Goal: Task Accomplishment & Management: Complete application form

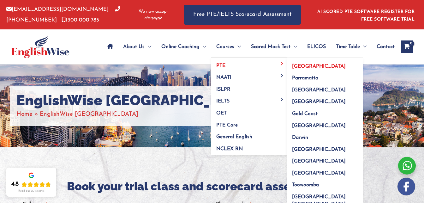
click at [298, 67] on span "[GEOGRAPHIC_DATA]" at bounding box center [319, 66] width 54 height 5
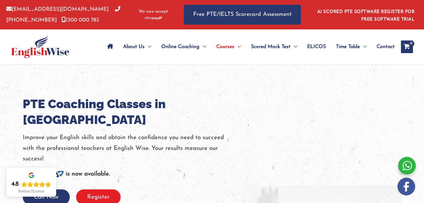
click at [102, 189] on button "Register" at bounding box center [98, 196] width 45 height 15
click at [348, 65] on link "PTE" at bounding box center [369, 63] width 76 height 12
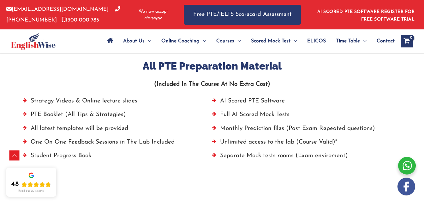
scroll to position [443, 0]
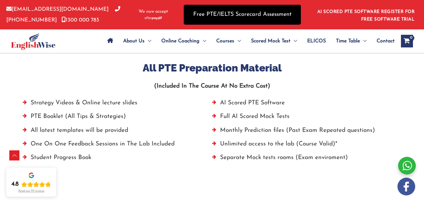
click at [224, 19] on link "Free PTE/IELTS Scorecard Assessment" at bounding box center [242, 15] width 117 height 20
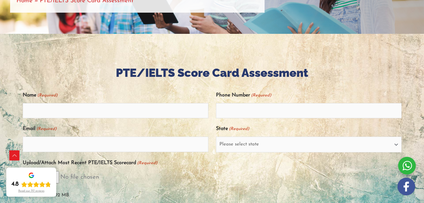
scroll to position [114, 0]
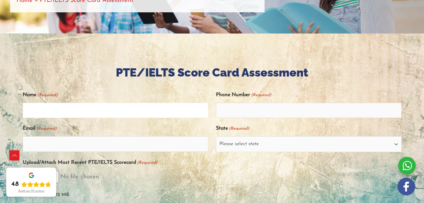
click at [175, 115] on input "Name (Required)" at bounding box center [116, 110] width 186 height 15
type input "Alejandra Pacheco"
type input "0493426249"
type input "alejandrapacheco603@gmail.com"
click at [275, 144] on select "Please select state New South Wales (NSW) Victoria (VIC) Queensland (QLD) South…" at bounding box center [309, 144] width 186 height 16
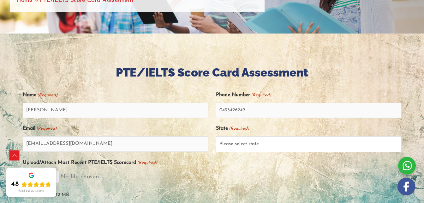
select select "New South Wales (NSW)"
click at [216, 136] on select "Please select state New South Wales (NSW) Victoria (VIC) Queensland (QLD) South…" at bounding box center [309, 144] width 186 height 16
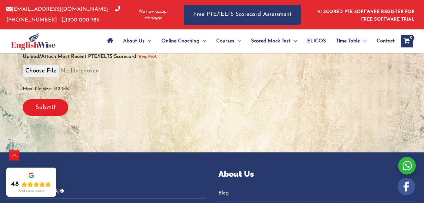
scroll to position [220, 0]
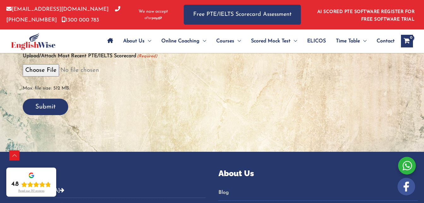
click at [51, 106] on input "Submit" at bounding box center [45, 107] width 45 height 16
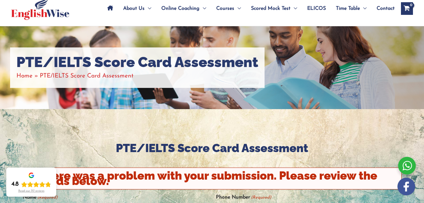
scroll to position [0, 0]
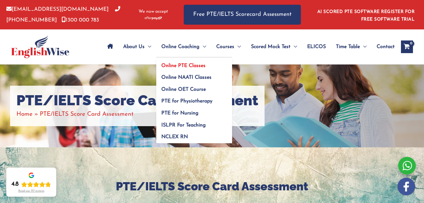
click at [198, 66] on span "Online PTE Classes" at bounding box center [183, 65] width 44 height 5
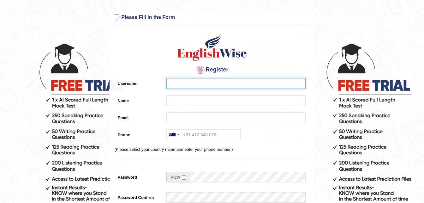
click at [202, 82] on input "Username" at bounding box center [235, 83] width 139 height 11
type input "Pacheco"
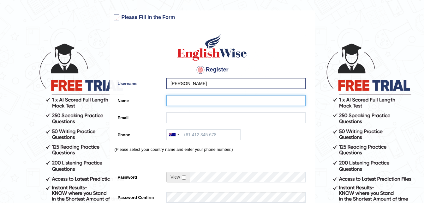
type input "A"
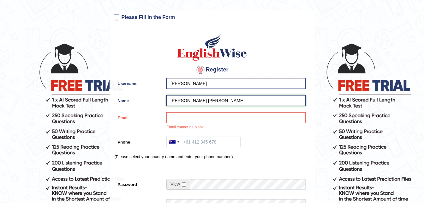
drag, startPoint x: 251, startPoint y: 102, endPoint x: 201, endPoint y: 101, distance: 49.6
click at [201, 101] on input "Karen Alejandra Pacheco Caicedo" at bounding box center [235, 100] width 139 height 11
type input "[PERSON_NAME] [PERSON_NAME]"
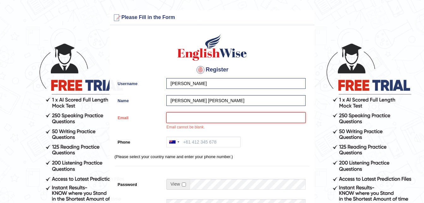
click at [172, 120] on input "Email" at bounding box center [235, 117] width 139 height 11
type input "alejandrapacheco603@gmail.com"
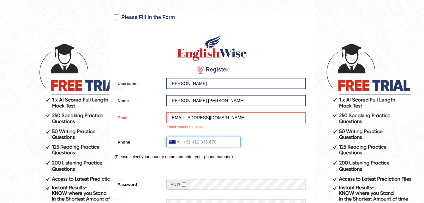
type input "+61493426249"
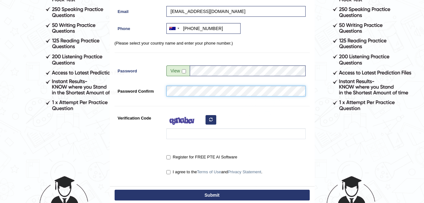
scroll to position [107, 0]
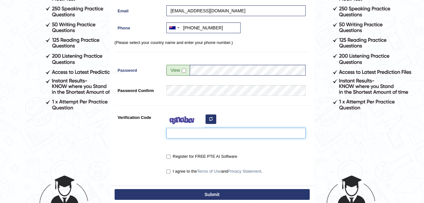
click at [209, 133] on input "Verification Code" at bounding box center [235, 133] width 139 height 11
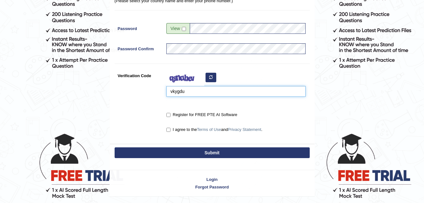
scroll to position [150, 0]
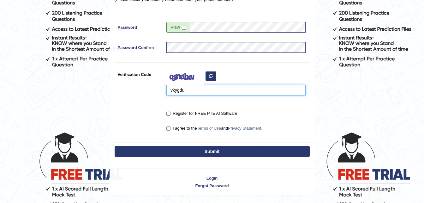
type input "vkygdu"
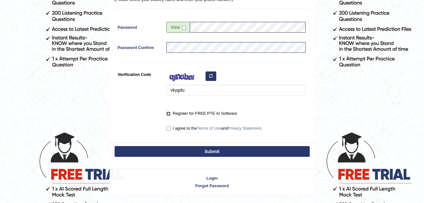
click at [167, 115] on input "Register for FREE PTE AI Software" at bounding box center [168, 114] width 4 height 4
checkbox input "true"
click at [169, 127] on input "I agree to the Terms of Use and Privacy Statement ." at bounding box center [168, 128] width 4 height 4
checkbox input "true"
click at [227, 150] on button "Submit" at bounding box center [212, 151] width 195 height 11
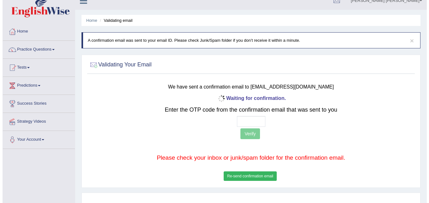
scroll to position [9, 0]
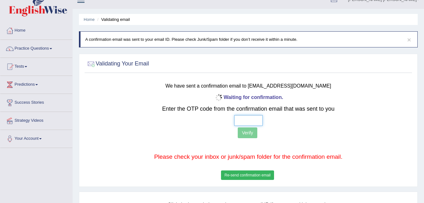
click at [245, 119] on input "text" at bounding box center [248, 120] width 28 height 11
type input "9 8 0 0"
click at [255, 131] on button "Verify" at bounding box center [247, 132] width 19 height 11
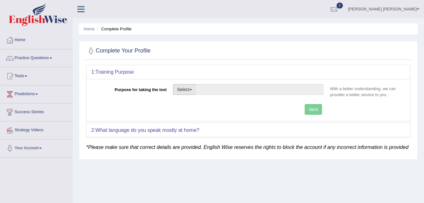
click at [193, 88] on button "Select" at bounding box center [184, 89] width 23 height 11
click at [196, 127] on link "Other" at bounding box center [201, 128] width 56 height 8
click at [196, 127] on b "What language do you speak mostly at home?" at bounding box center [147, 129] width 104 height 5
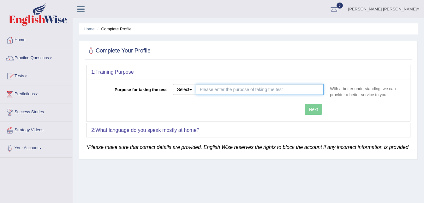
click at [265, 93] on input "Purpose for taking the test" at bounding box center [260, 89] width 128 height 11
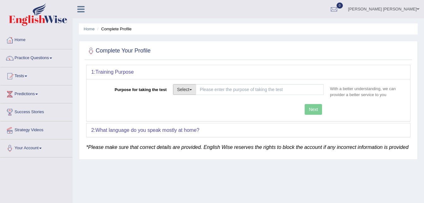
click at [192, 93] on button "Select" at bounding box center [184, 89] width 23 height 11
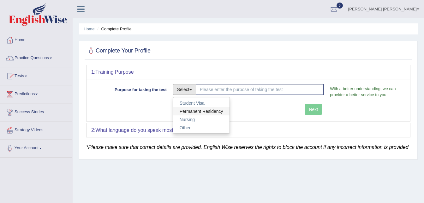
click at [202, 114] on link "Permanent Residency" at bounding box center [201, 111] width 56 height 8
type input "Permanent Residency"
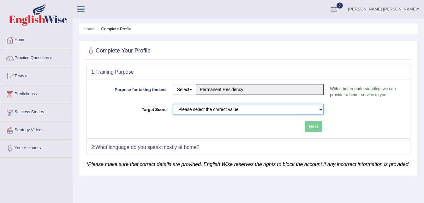
click at [223, 110] on select "Please select the correct value 50 (6 bands) 58 (6.5 bands) 65 (7 bands) 79 (8 …" at bounding box center [248, 109] width 151 height 11
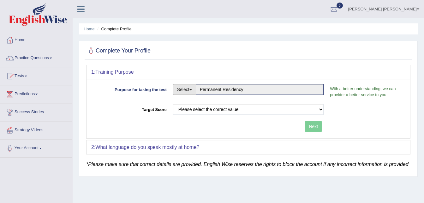
click at [192, 91] on button "Select" at bounding box center [184, 89] width 23 height 11
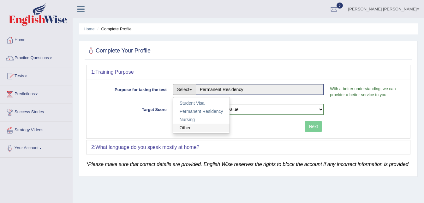
click at [196, 125] on link "Other" at bounding box center [201, 128] width 56 height 8
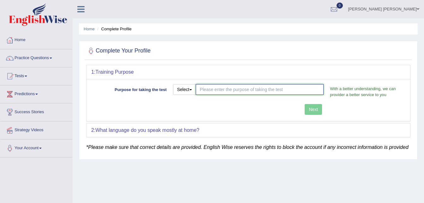
click at [235, 88] on input "Purpose for taking the test" at bounding box center [260, 89] width 128 height 11
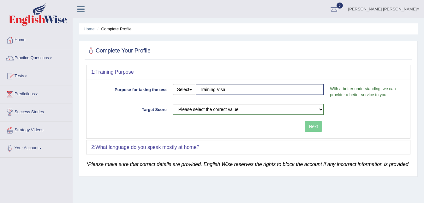
type input "Training Visa"
click at [314, 107] on div "Purpose for taking the test Select Student Visa Permanent Residency Nursing Oth…" at bounding box center [249, 108] width 324 height 59
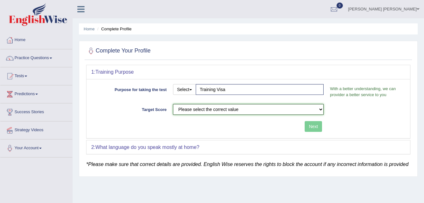
click at [320, 110] on select "Please select the correct value 50 (6 bands) 58 (6.5 bands) 65 (7 bands) 79 (8 …" at bounding box center [248, 109] width 151 height 11
select select "50"
click at [173, 104] on select "Please select the correct value 50 (6 bands) 58 (6.5 bands) 65 (7 bands) 79 (8 …" at bounding box center [248, 109] width 151 height 11
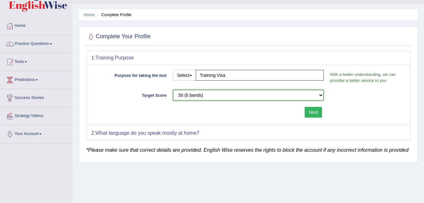
scroll to position [16, 0]
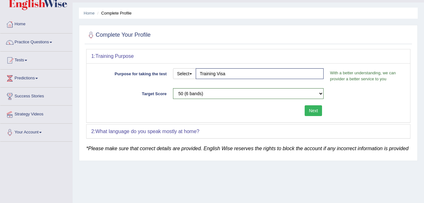
click at [310, 111] on button "Next" at bounding box center [313, 110] width 17 height 11
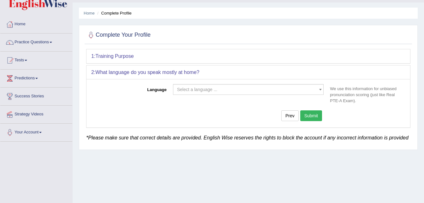
click at [286, 89] on span "Select a language ..." at bounding box center [246, 89] width 139 height 6
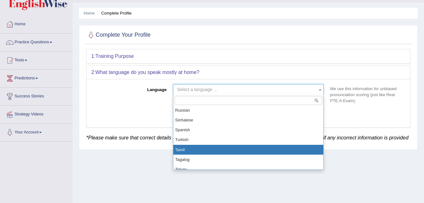
scroll to position [433, 0]
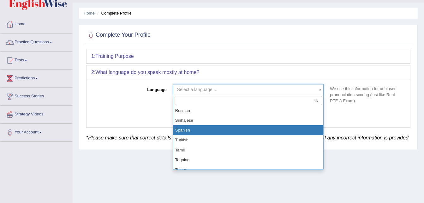
select select "Spanish"
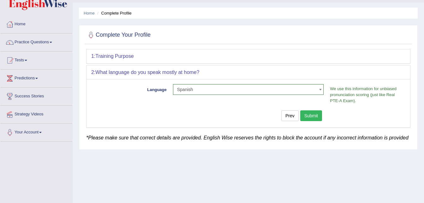
click at [308, 115] on button "Submit" at bounding box center [311, 115] width 22 height 11
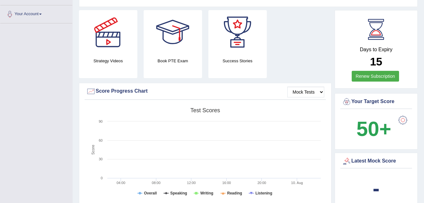
scroll to position [136, 0]
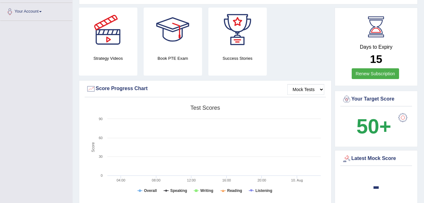
click at [401, 111] on div at bounding box center [403, 117] width 13 height 13
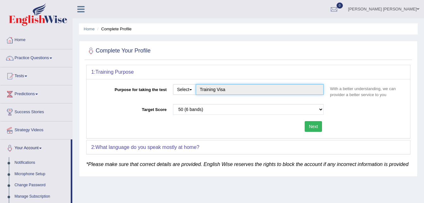
click at [292, 91] on input "Training Visa" at bounding box center [260, 89] width 128 height 11
click at [243, 89] on input "Training Visa" at bounding box center [260, 89] width 128 height 11
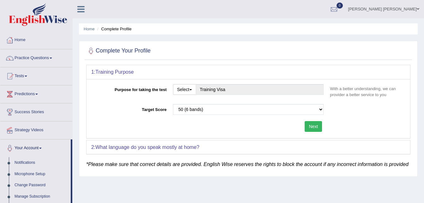
click at [313, 124] on button "Next" at bounding box center [313, 126] width 17 height 11
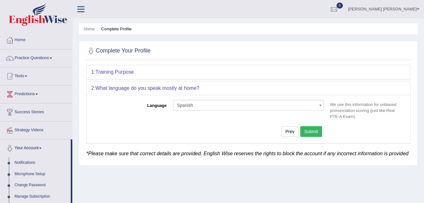
click at [314, 134] on button "Submit" at bounding box center [311, 131] width 22 height 11
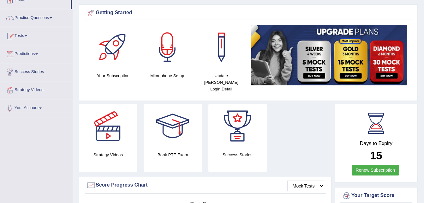
scroll to position [9, 0]
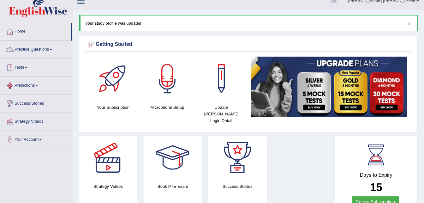
click at [55, 48] on link "Practice Questions" at bounding box center [36, 49] width 72 height 16
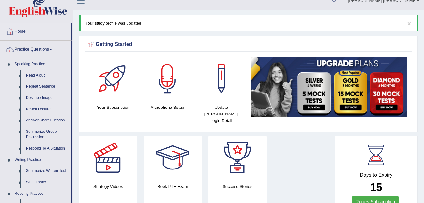
click at [55, 48] on link "Practice Questions" at bounding box center [35, 49] width 70 height 16
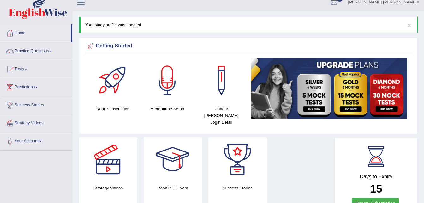
scroll to position [0, 0]
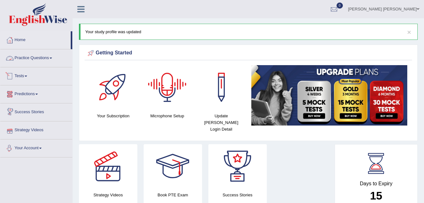
click at [28, 74] on link "Tests" at bounding box center [36, 75] width 72 height 16
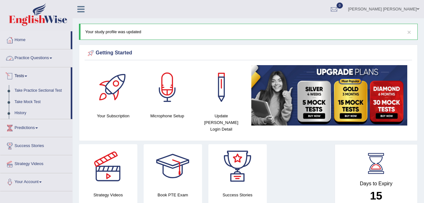
click at [47, 61] on link "Practice Questions" at bounding box center [36, 57] width 72 height 16
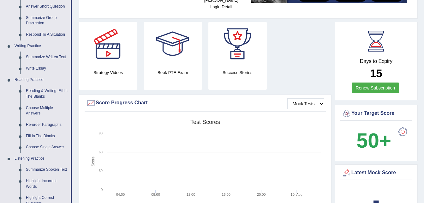
scroll to position [125, 0]
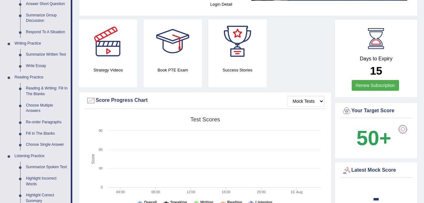
click at [33, 76] on link "Reading Practice" at bounding box center [41, 77] width 59 height 11
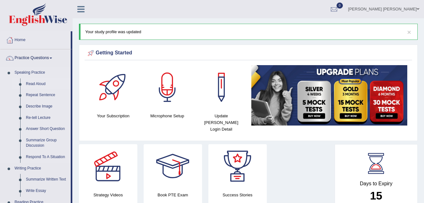
click at [35, 84] on link "Read Aloud" at bounding box center [47, 83] width 48 height 11
